Goal: Register for event/course

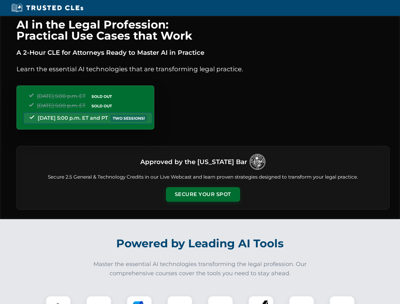
click at [203, 194] on button "Secure Your Spot" at bounding box center [203, 194] width 74 height 15
click at [58, 300] on img at bounding box center [58, 308] width 18 height 18
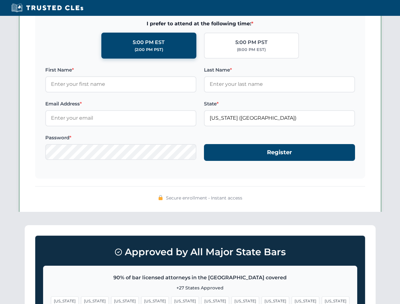
click at [231, 300] on span "[US_STATE]" at bounding box center [245, 300] width 28 height 9
click at [292, 300] on span "[US_STATE]" at bounding box center [306, 300] width 28 height 9
